Goal: Task Accomplishment & Management: Manage account settings

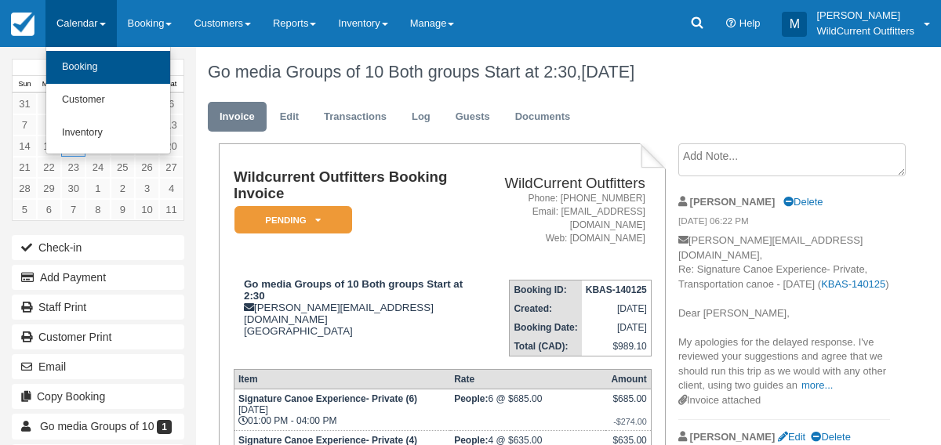
scroll to position [230, 0]
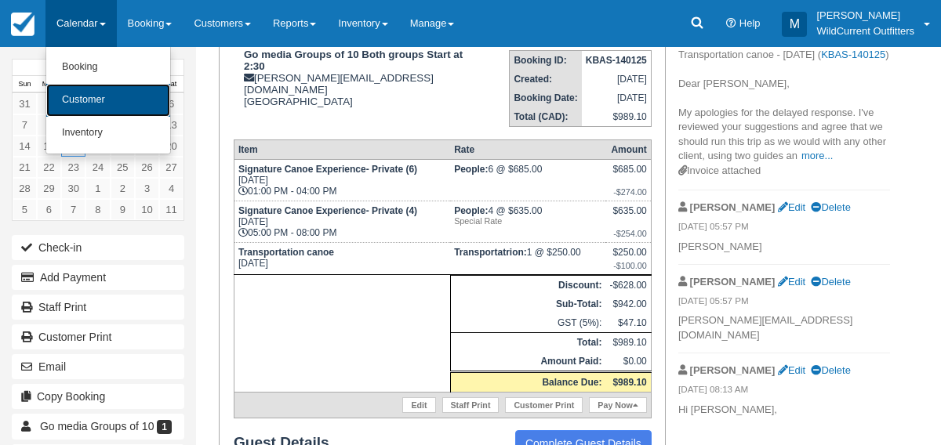
click at [84, 93] on link "Customer" at bounding box center [108, 100] width 124 height 33
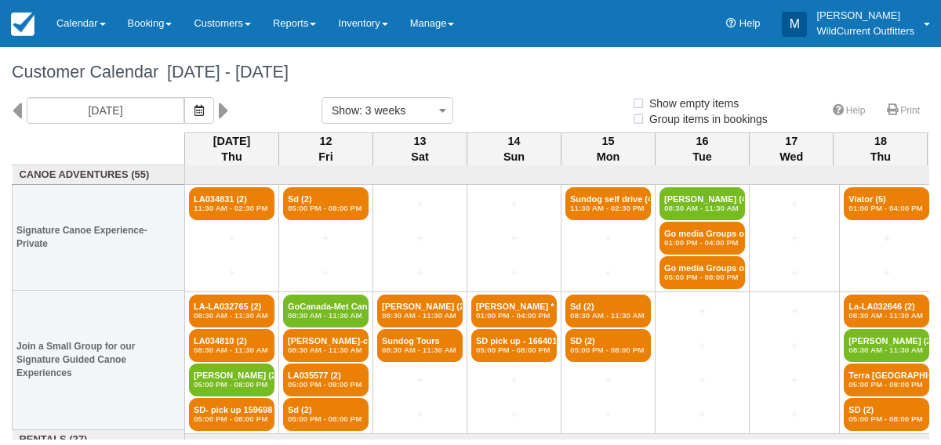
select select
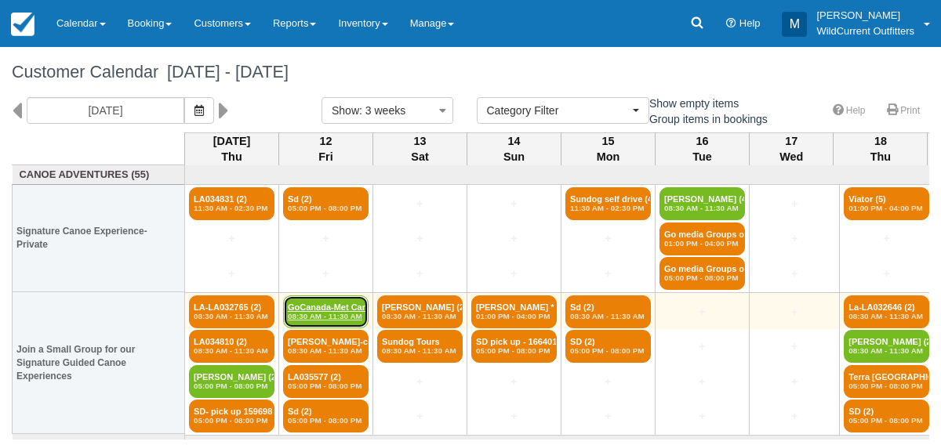
click at [330, 316] on em "08:30 AM - 11:30 AM" at bounding box center [326, 316] width 76 height 9
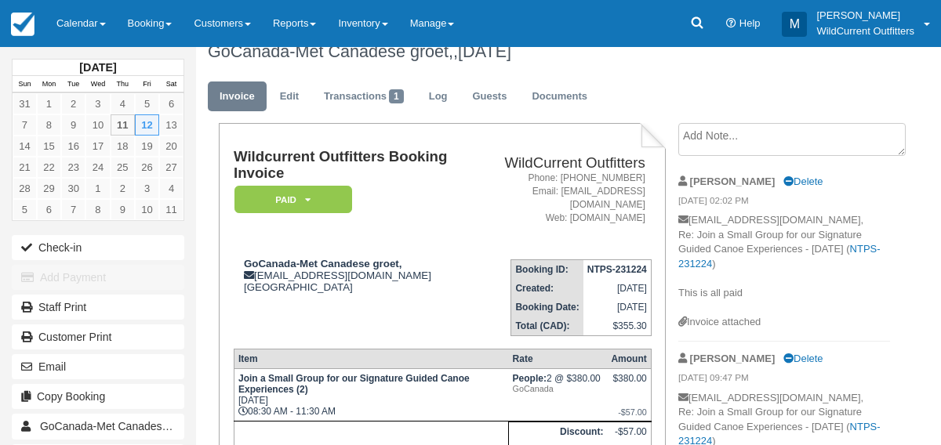
scroll to position [25, 0]
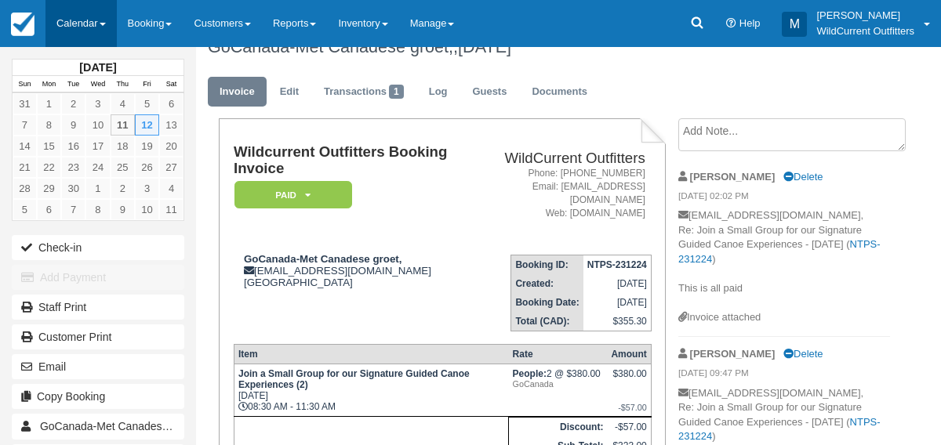
click at [71, 21] on link "Calendar" at bounding box center [80, 23] width 71 height 47
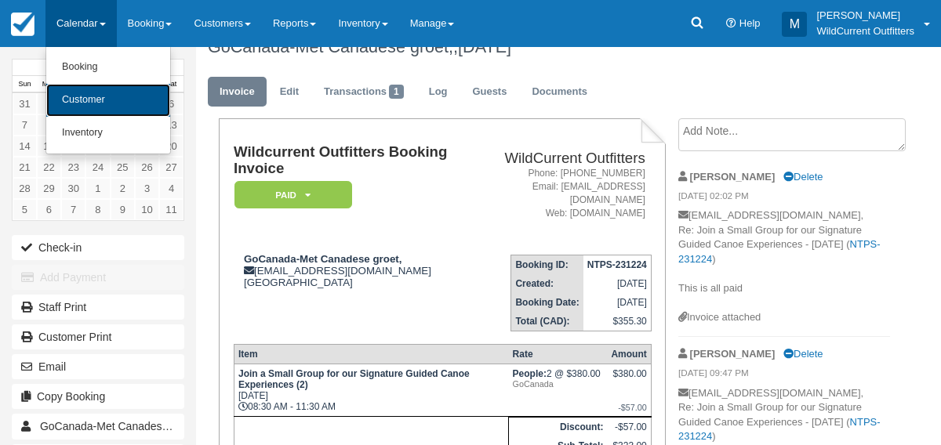
click at [80, 103] on link "Customer" at bounding box center [108, 100] width 124 height 33
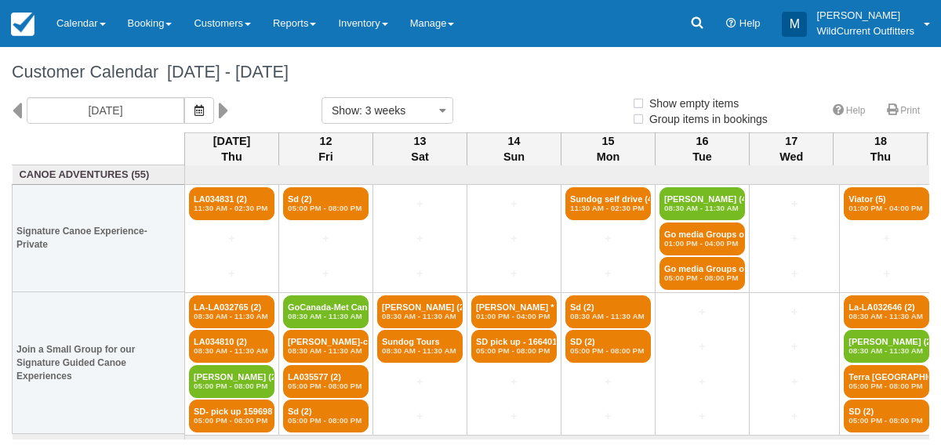
select select
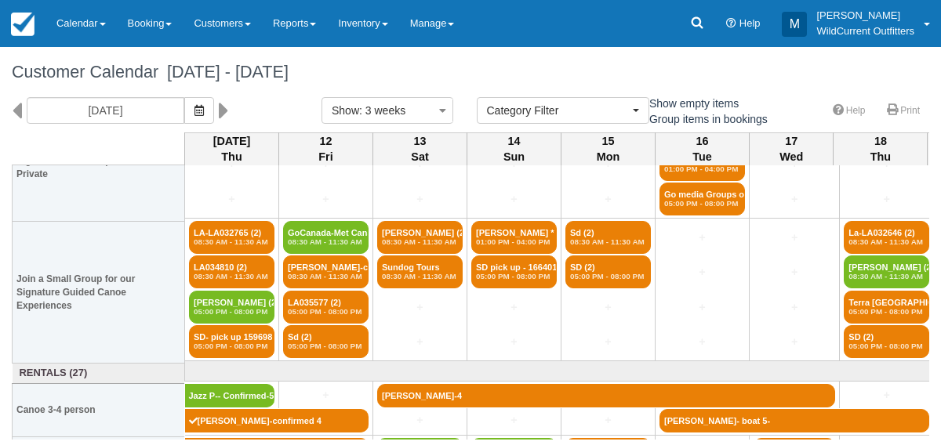
scroll to position [71, 0]
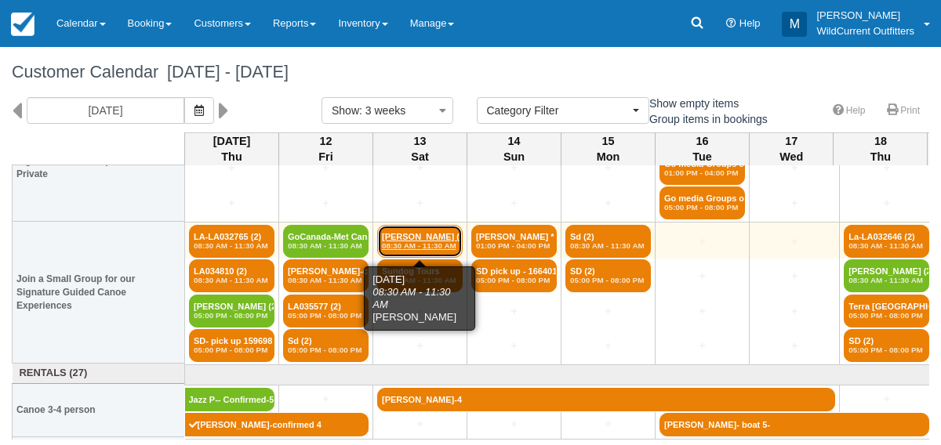
click at [416, 238] on link "David (2) 08:30 AM - 11:30 AM" at bounding box center [419, 241] width 85 height 33
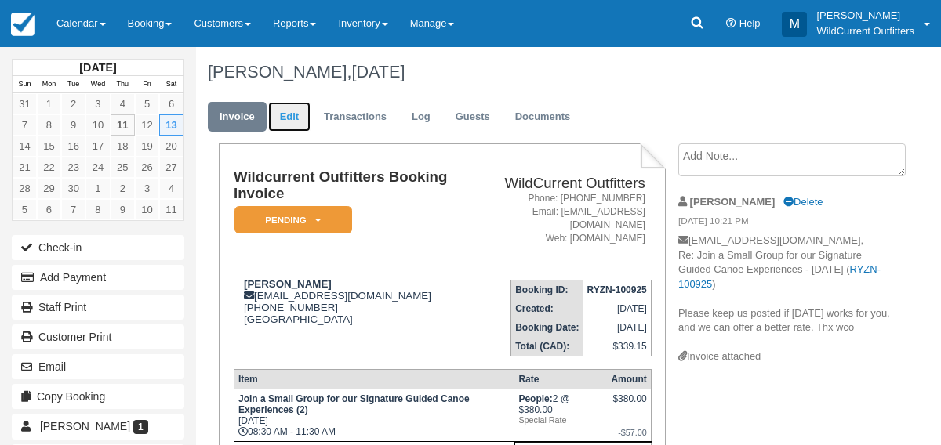
click at [290, 113] on link "Edit" at bounding box center [289, 117] width 42 height 31
